Goal: Information Seeking & Learning: Learn about a topic

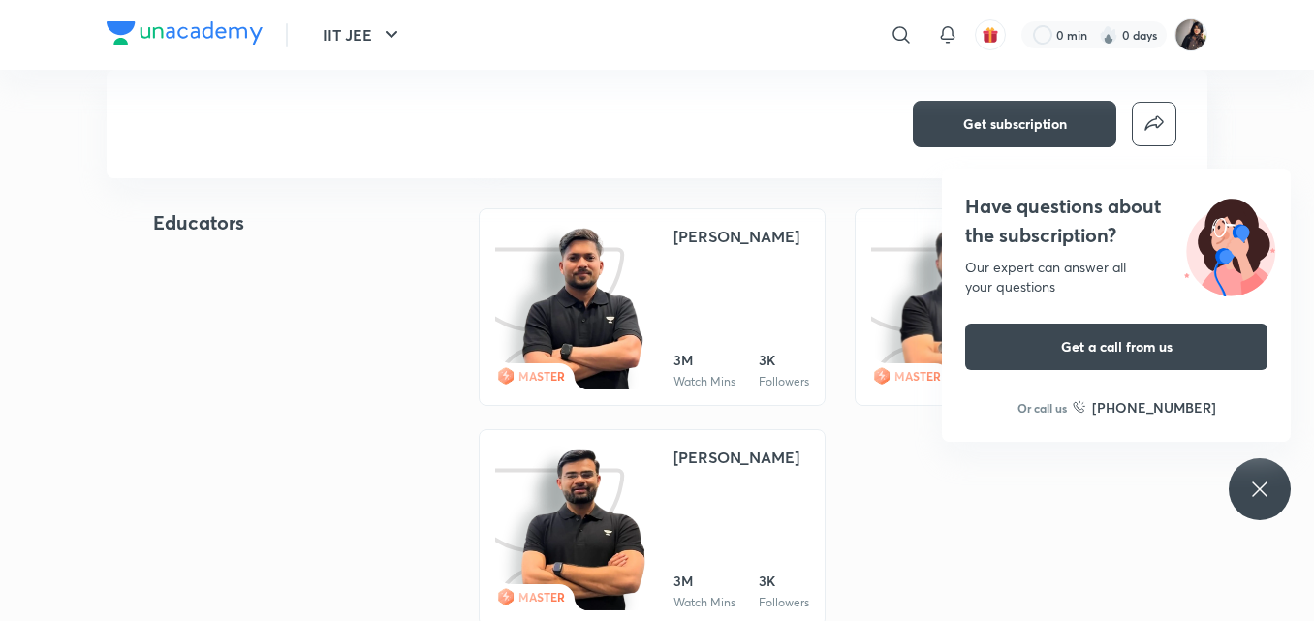
click at [1263, 481] on icon at bounding box center [1259, 489] width 23 height 23
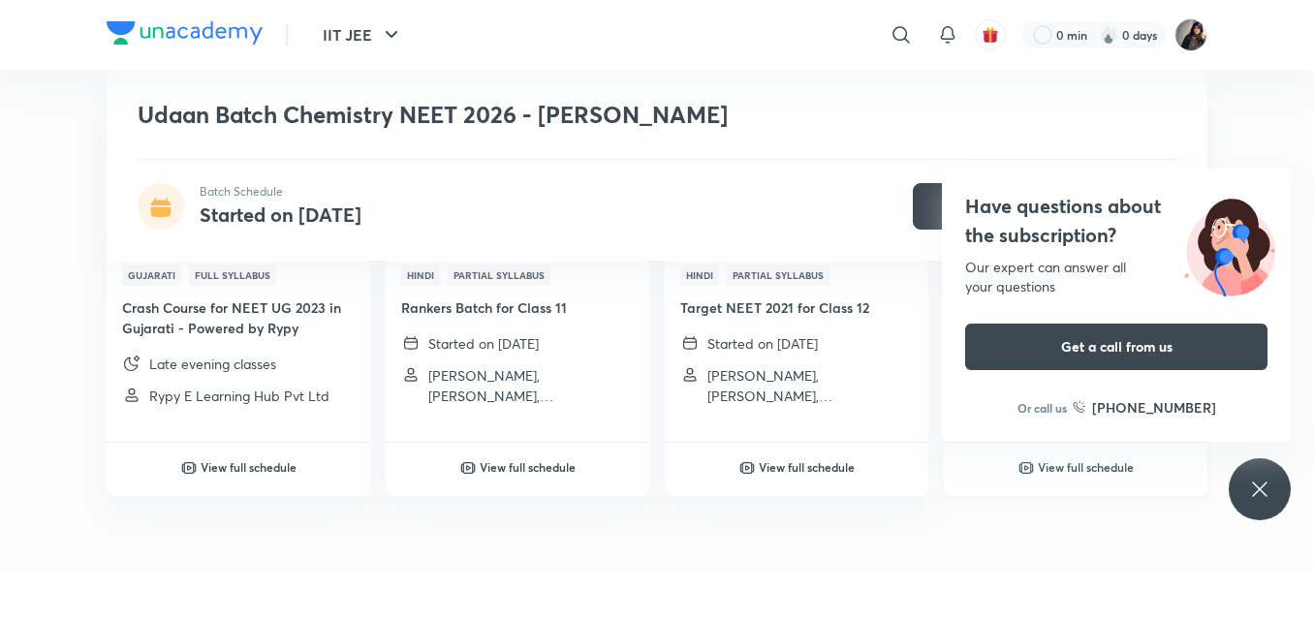
scroll to position [3666, 0]
click at [1241, 483] on div "Have questions about the subscription? Our expert can answer all your questions…" at bounding box center [1260, 489] width 62 height 62
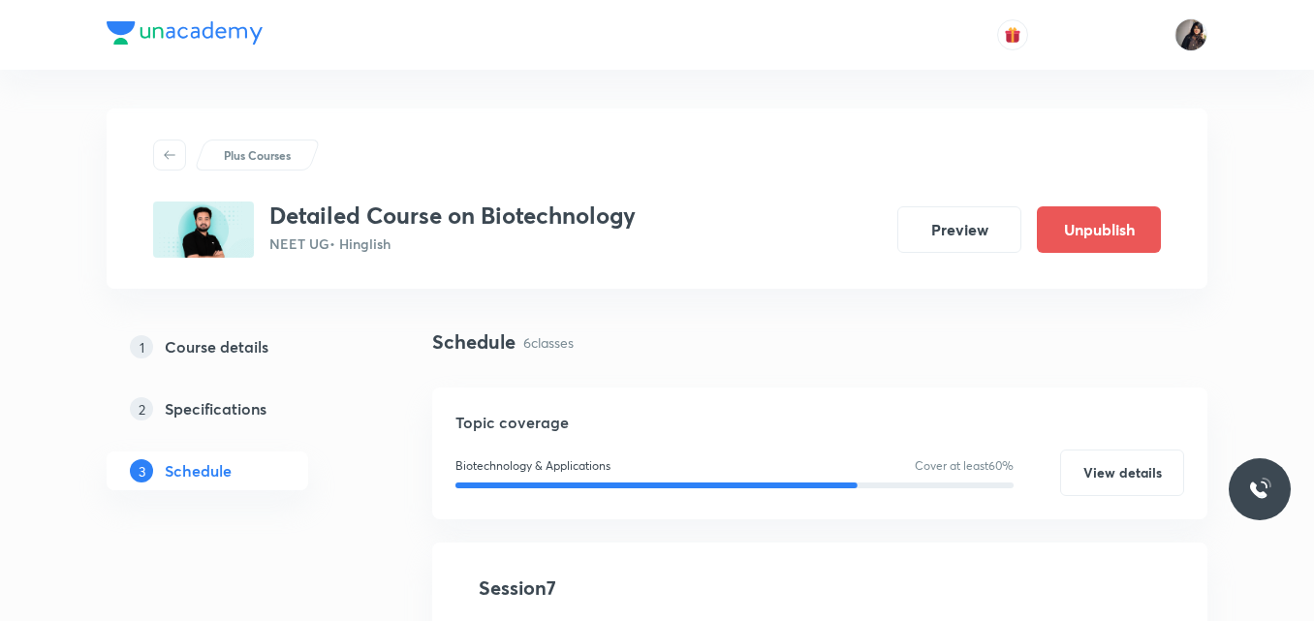
click at [438, 186] on div "Plus Courses Detailed Course on Biotechnology NEET UG • Hinglish Preview Unpubl…" at bounding box center [657, 199] width 1008 height 118
